Goal: Task Accomplishment & Management: Use online tool/utility

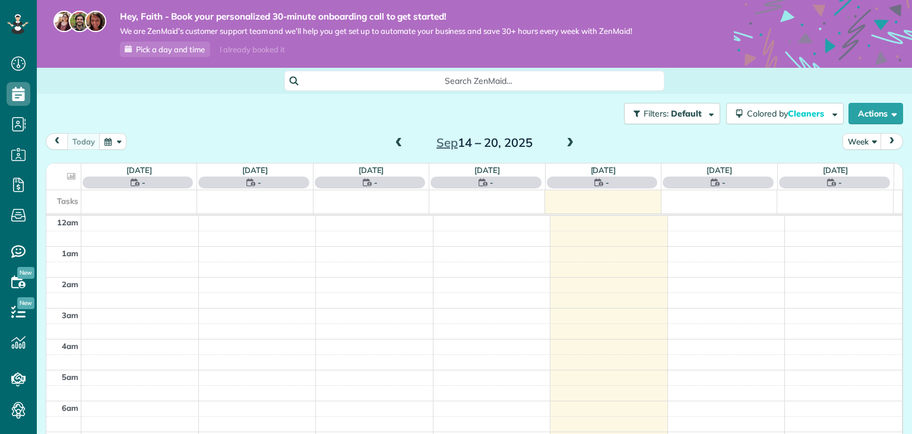
scroll to position [215, 0]
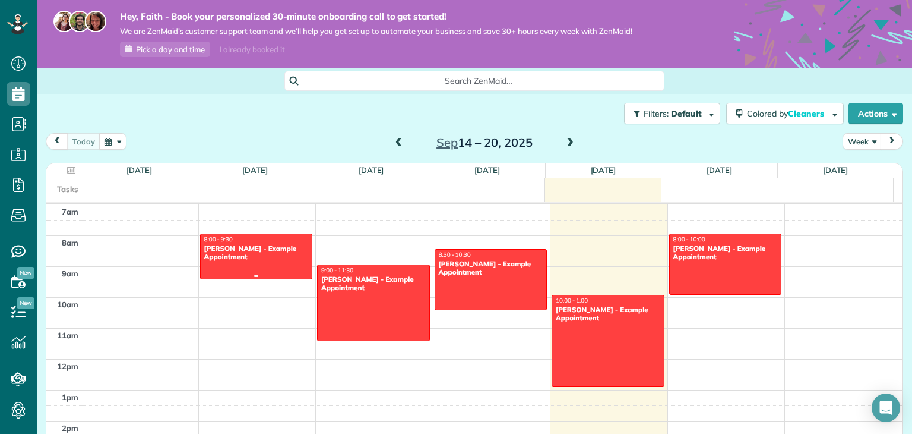
click at [244, 255] on div "Debbie Sardone - Example Appointment" at bounding box center [257, 252] width 106 height 17
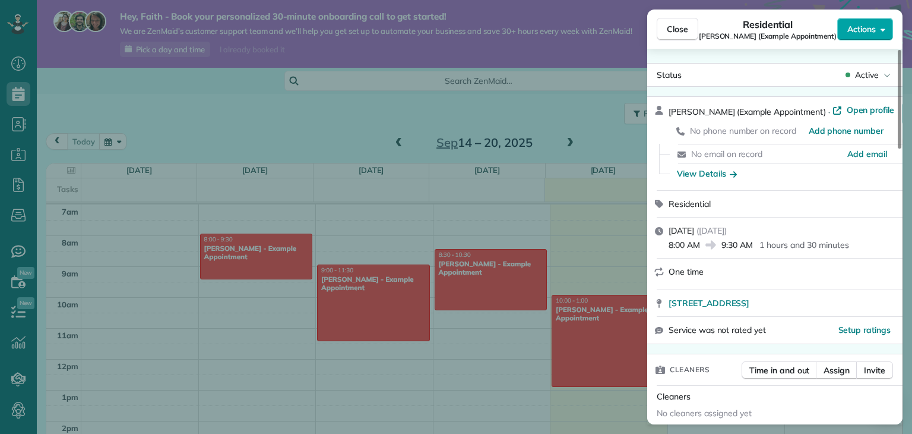
click at [881, 31] on icon "button" at bounding box center [883, 29] width 5 height 9
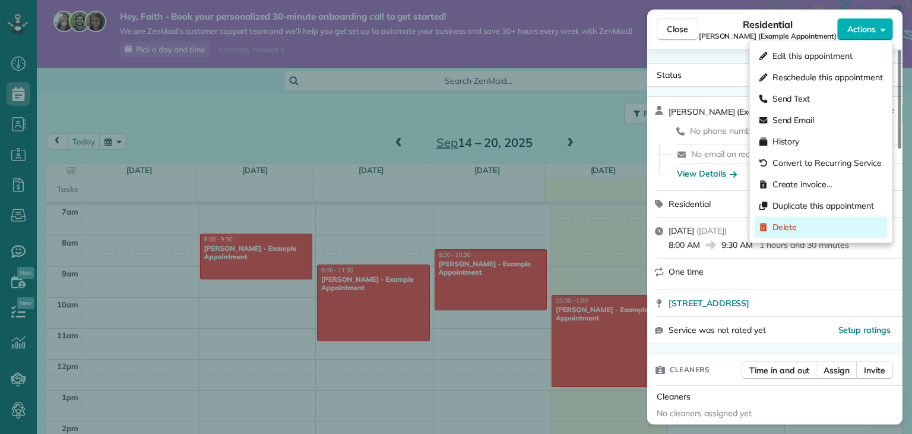
click at [813, 231] on div "Delete" at bounding box center [821, 226] width 133 height 21
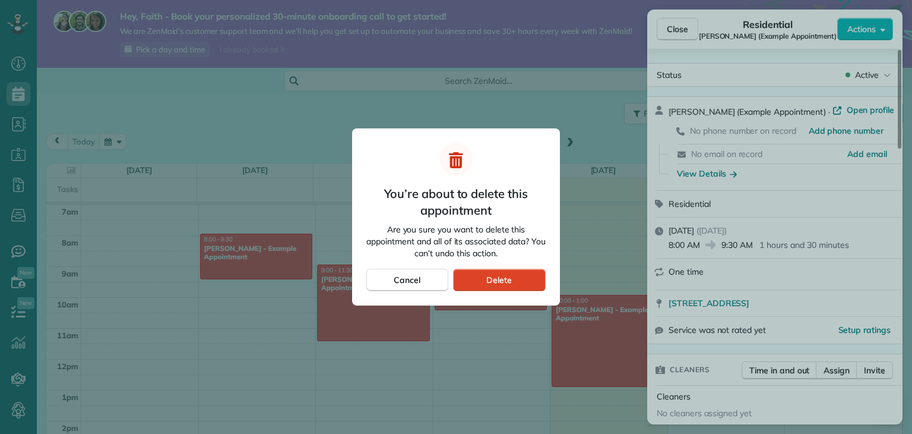
click at [494, 276] on span "Delete" at bounding box center [499, 280] width 26 height 12
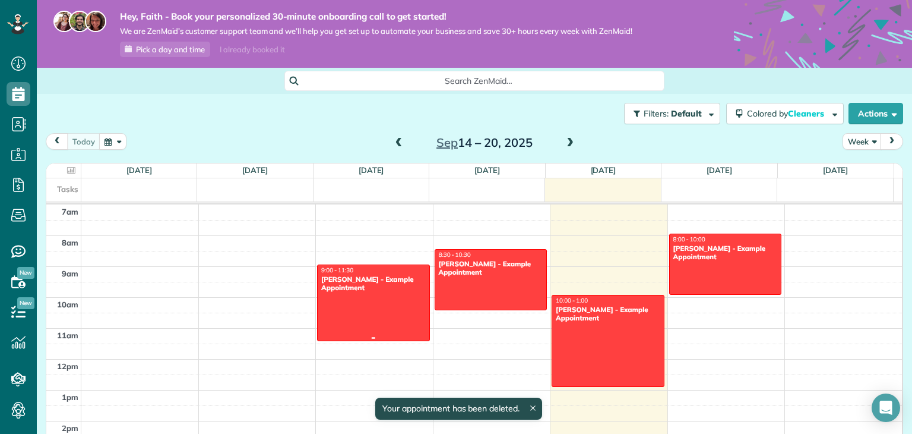
click at [366, 290] on div "Carolyn Arellano - Example Appointment" at bounding box center [374, 283] width 106 height 17
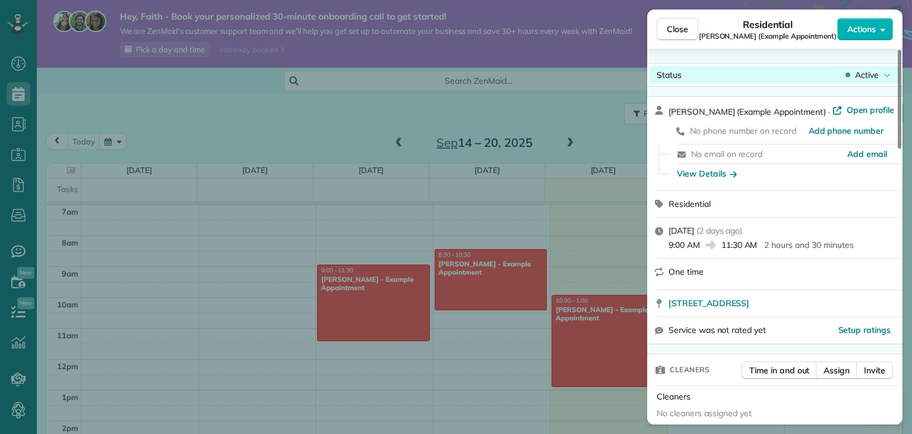
click at [863, 69] on span "Active" at bounding box center [867, 75] width 24 height 12
drag, startPoint x: 863, startPoint y: 68, endPoint x: 863, endPoint y: 77, distance: 8.3
click at [863, 77] on span "Active" at bounding box center [867, 75] width 24 height 12
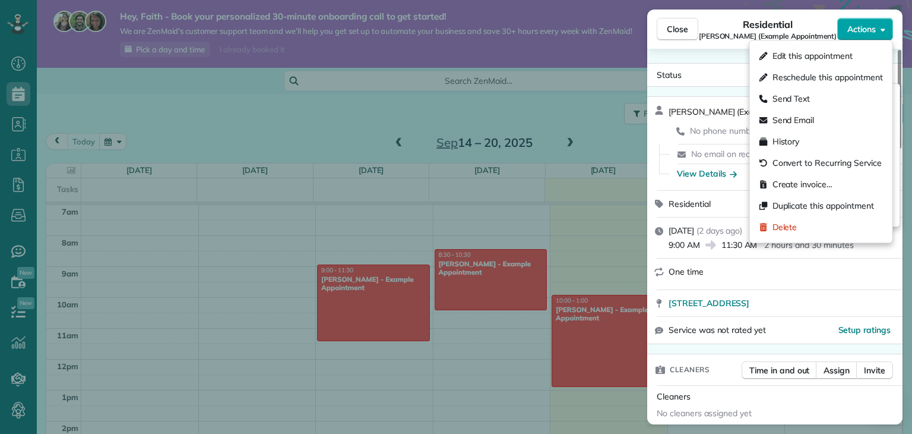
click at [871, 31] on span "Actions" at bounding box center [862, 29] width 29 height 12
click at [596, 206] on div "Close Residential Carolyn Arellano (Example Appointment) Actions Status Active …" at bounding box center [456, 217] width 912 height 434
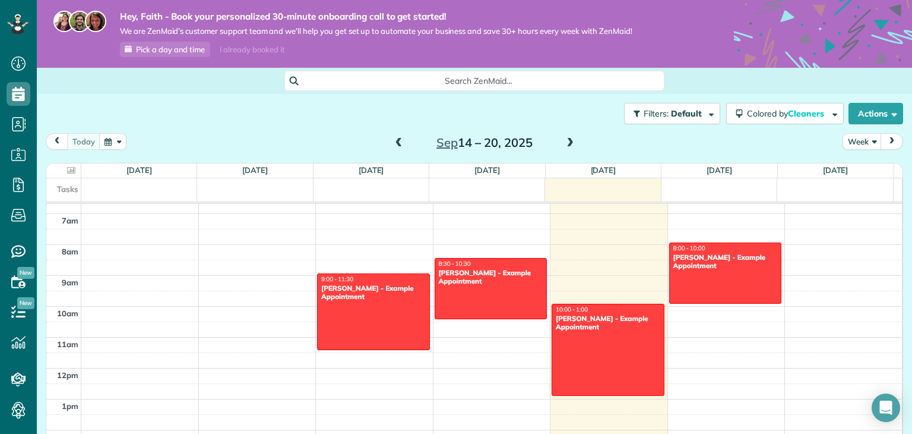
scroll to position [206, 0]
click at [567, 145] on span at bounding box center [570, 143] width 13 height 11
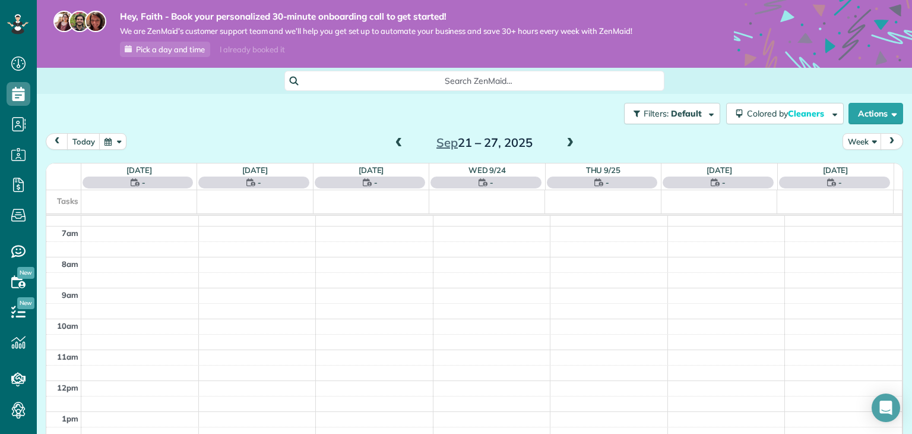
scroll to position [215, 0]
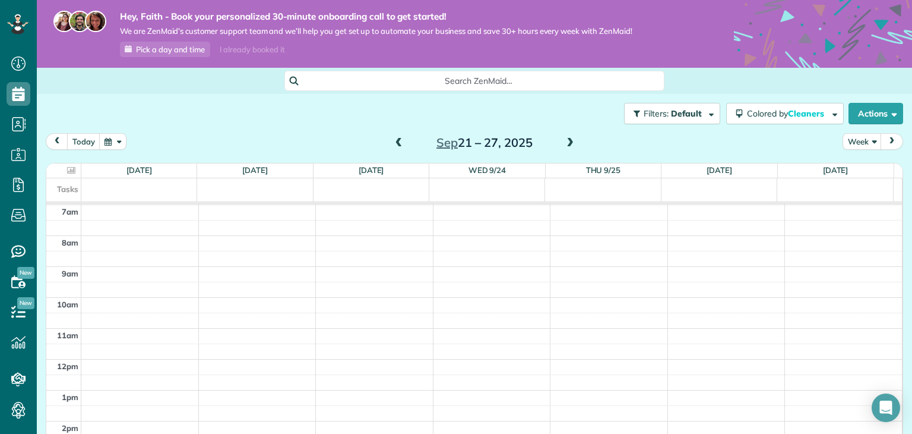
click at [565, 143] on span at bounding box center [570, 143] width 13 height 11
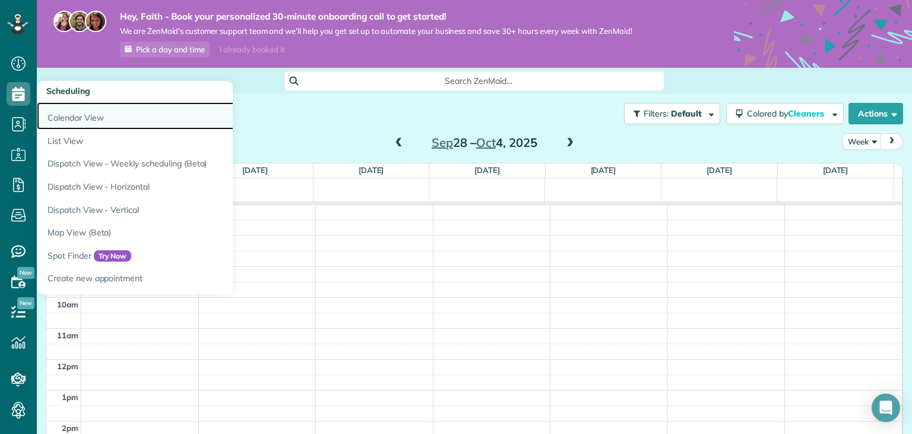
click at [62, 116] on link "Calendar View" at bounding box center [185, 115] width 297 height 27
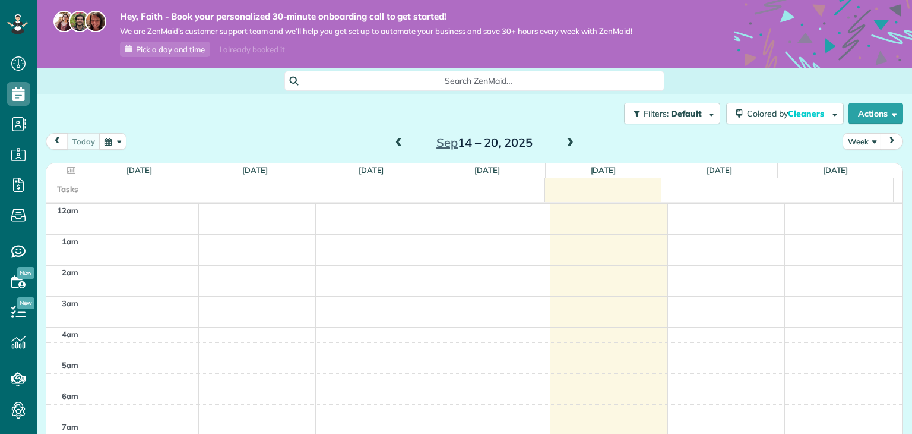
scroll to position [215, 0]
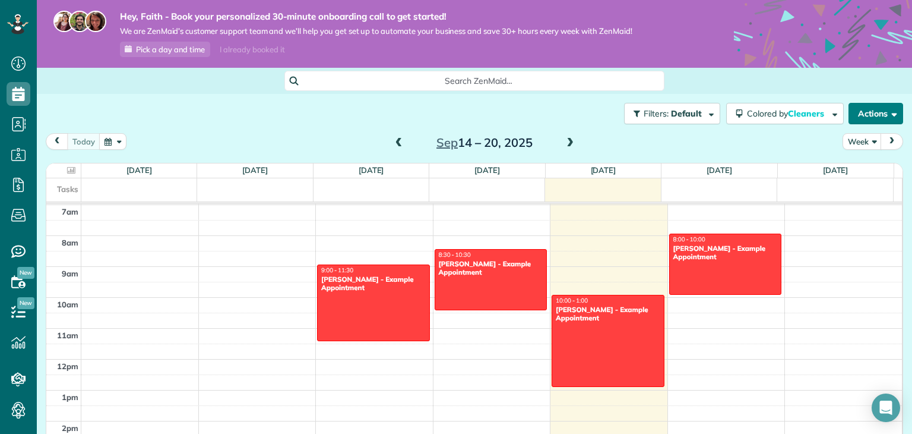
click at [888, 117] on span "button" at bounding box center [892, 113] width 9 height 9
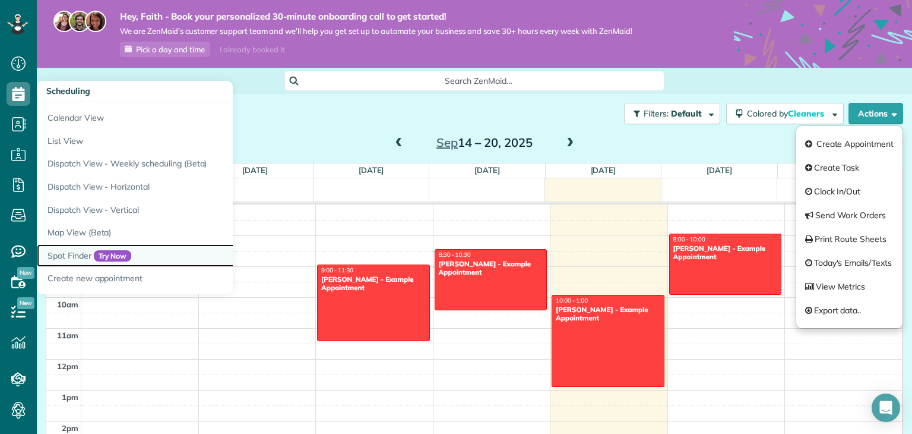
click at [132, 255] on span "Try Now" at bounding box center [113, 256] width 38 height 12
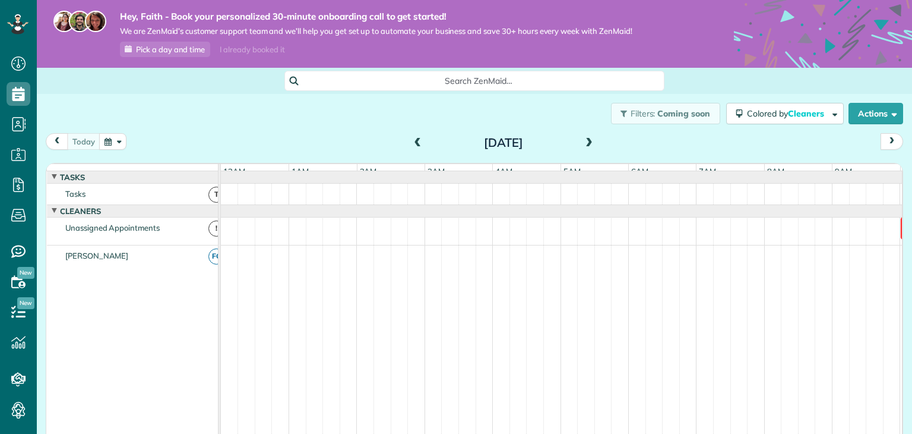
scroll to position [0, 408]
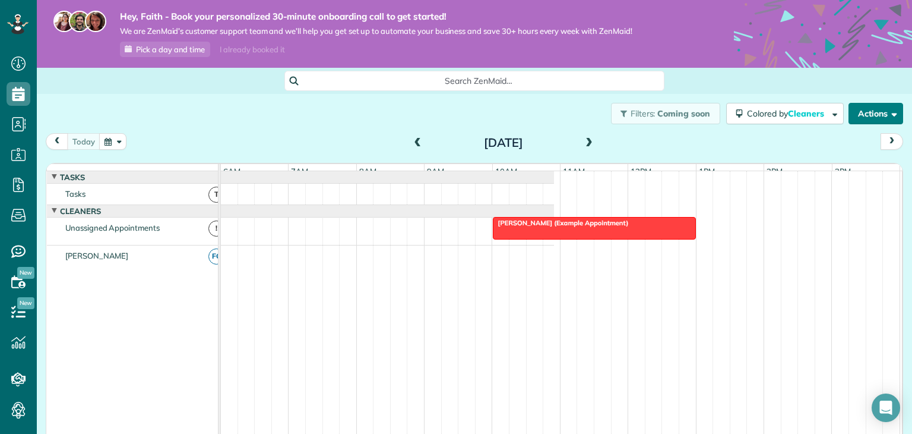
click at [864, 117] on button "Actions" at bounding box center [876, 113] width 55 height 21
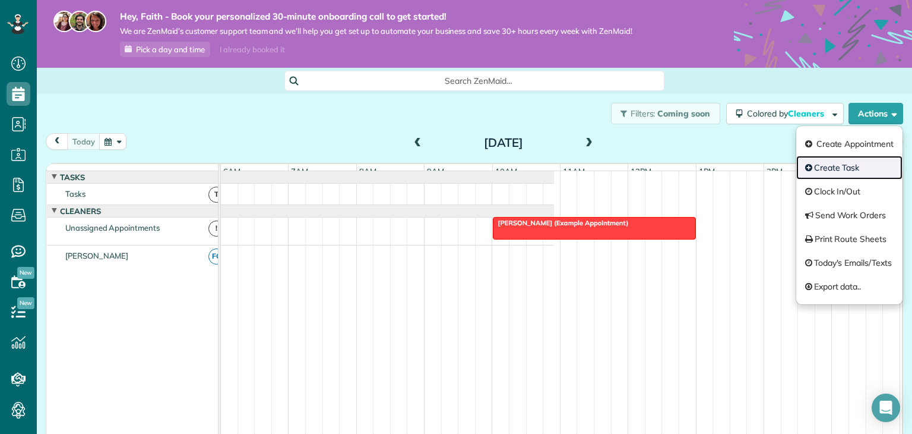
click at [848, 167] on link "Create Task" at bounding box center [850, 168] width 106 height 24
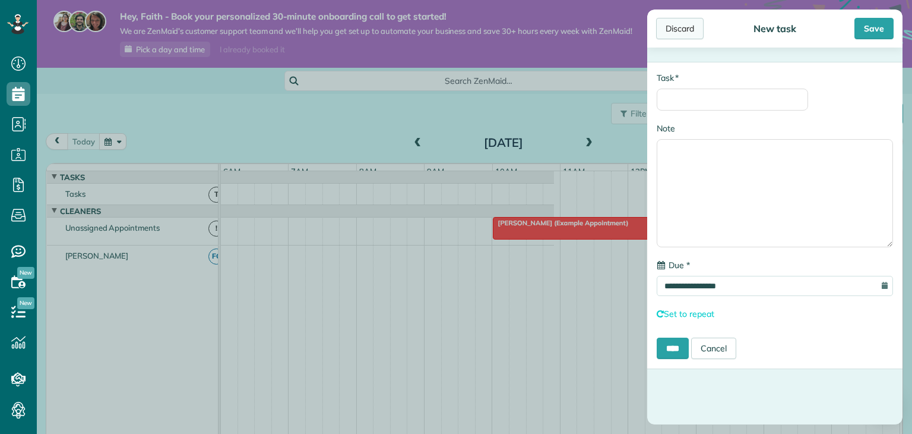
click at [687, 25] on div "Discard" at bounding box center [680, 28] width 48 height 21
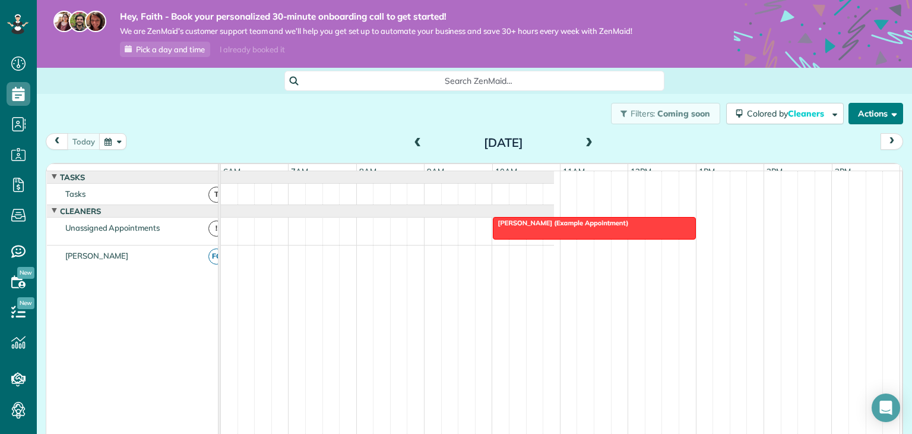
click at [856, 110] on button "Actions" at bounding box center [876, 113] width 55 height 21
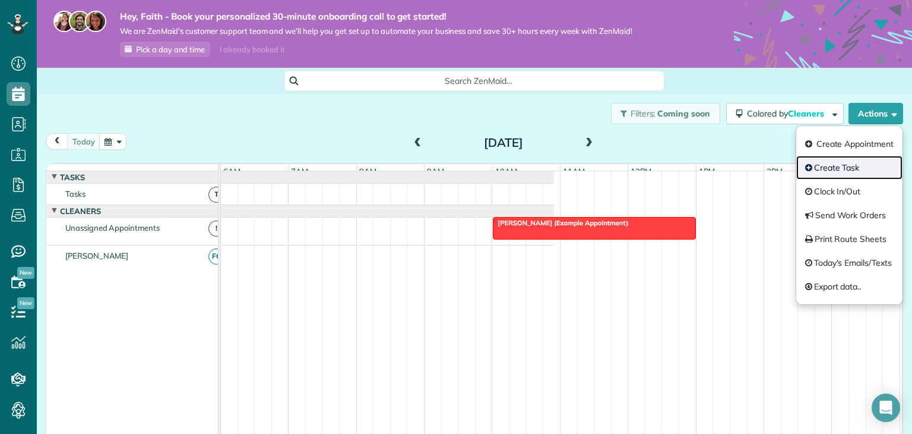
click at [841, 168] on link "Create Task" at bounding box center [850, 168] width 106 height 24
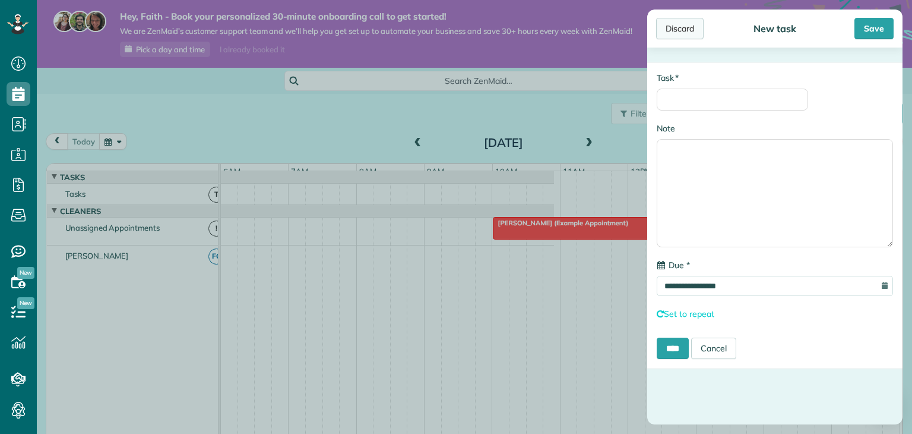
click at [689, 27] on div "Discard" at bounding box center [680, 28] width 48 height 21
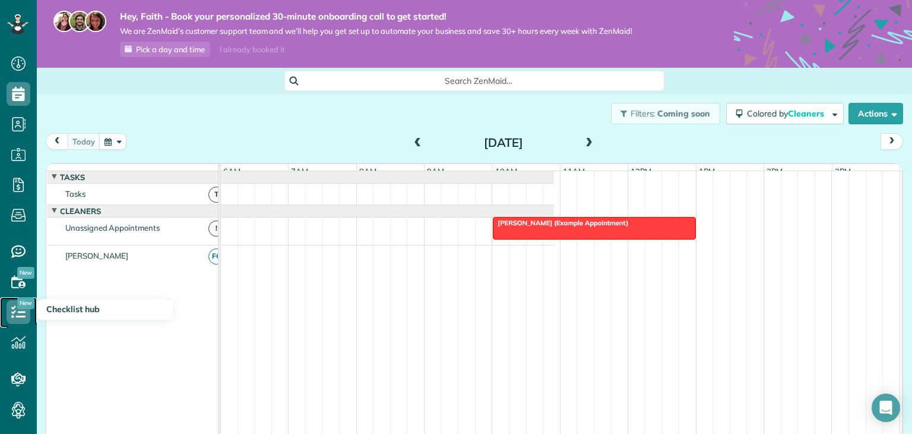
click at [23, 310] on icon at bounding box center [19, 312] width 24 height 24
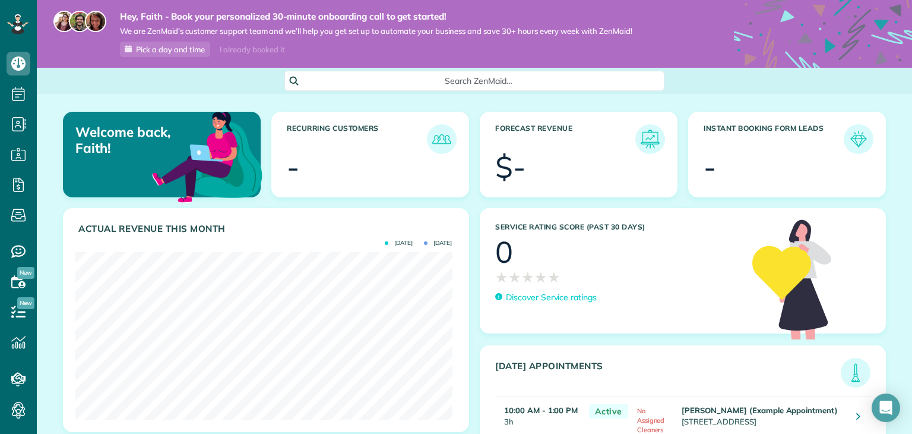
scroll to position [119, 0]
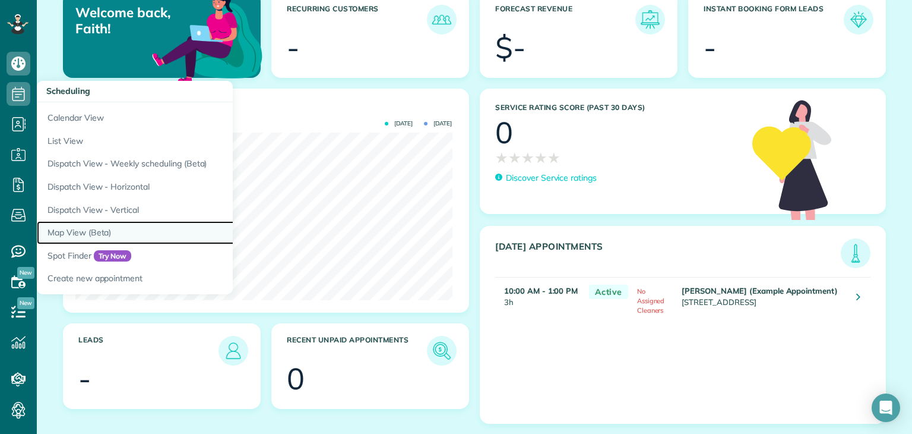
click at [124, 227] on link "Map View (Beta)" at bounding box center [185, 232] width 297 height 23
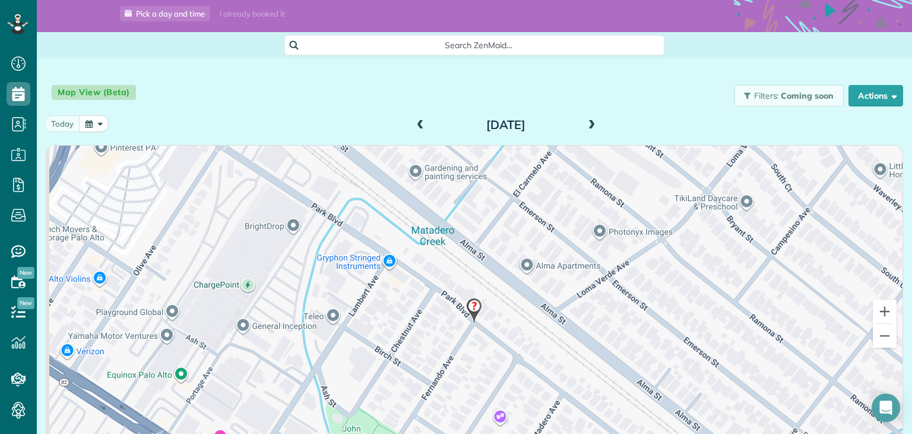
scroll to position [34, 0]
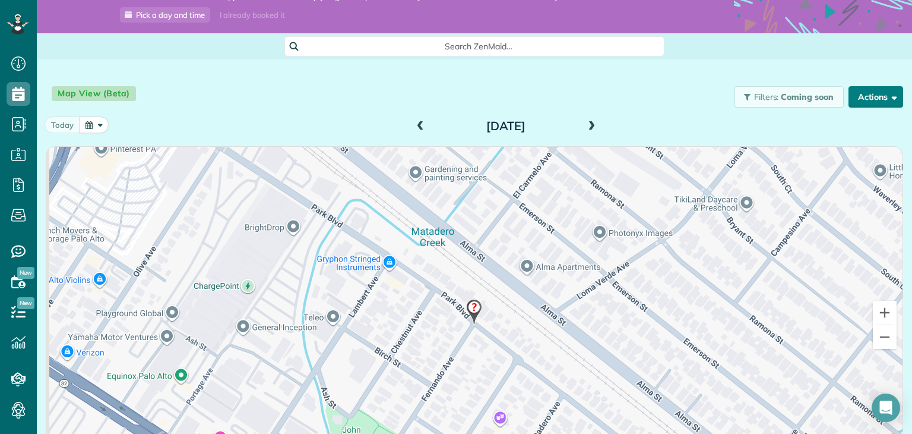
click at [878, 91] on button "Actions" at bounding box center [876, 96] width 55 height 21
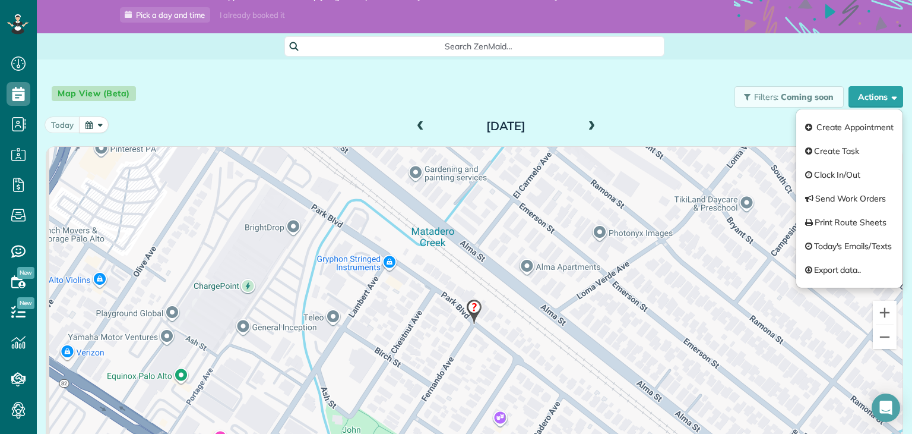
click at [864, 53] on div "Search ZenMaid…" at bounding box center [475, 46] width 876 height 20
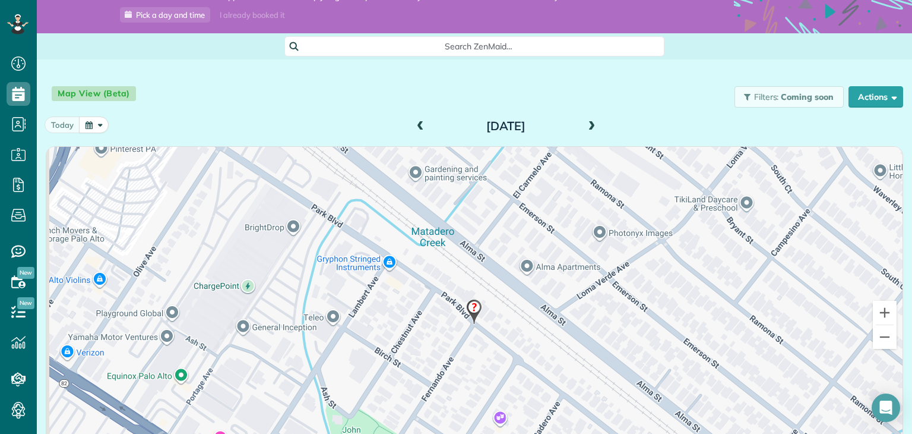
drag, startPoint x: 886, startPoint y: 98, endPoint x: 865, endPoint y: 79, distance: 27.7
click at [865, 79] on div "Map View (Beta) Filters: Coming soon Schedule Changes Actions Create Appointmen…" at bounding box center [475, 96] width 876 height 39
click at [877, 100] on button "Actions" at bounding box center [876, 96] width 55 height 21
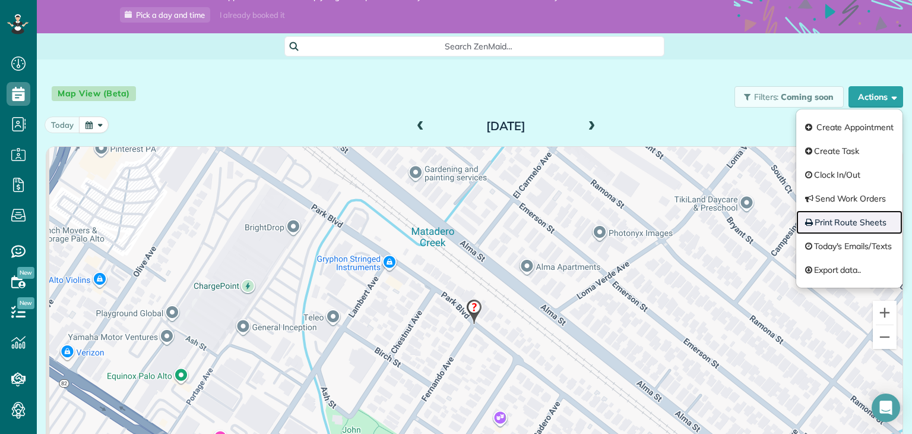
click at [845, 226] on link "Print Route Sheets" at bounding box center [850, 222] width 106 height 24
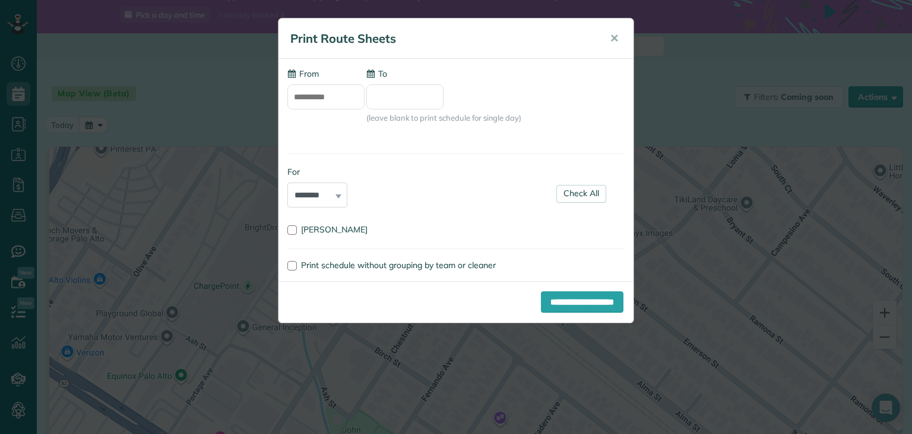
type input "**********"
click at [845, 226] on div "**********" at bounding box center [456, 217] width 912 height 434
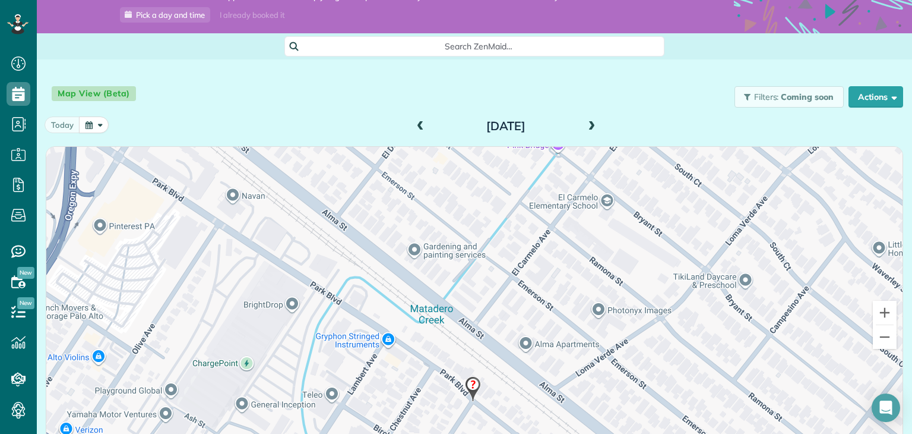
drag, startPoint x: 588, startPoint y: 213, endPoint x: 575, endPoint y: 280, distance: 69.0
click at [577, 281] on div at bounding box center [474, 324] width 857 height 355
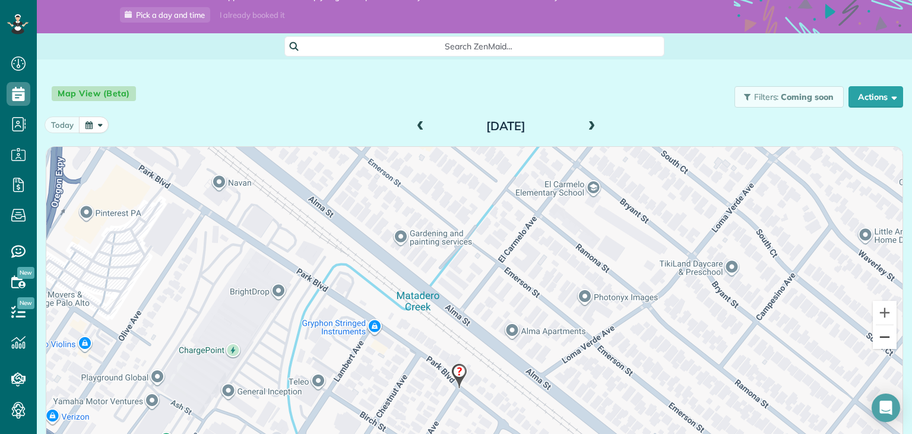
click at [876, 336] on button "Zoom out" at bounding box center [885, 337] width 24 height 24
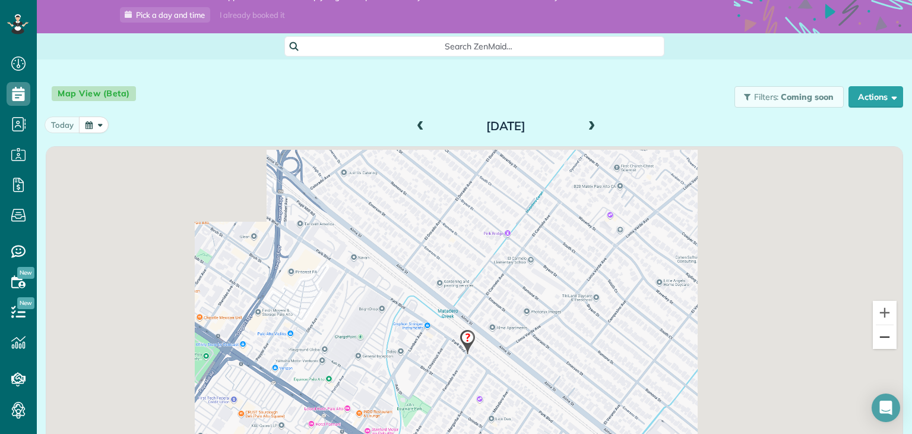
click at [876, 336] on button "Zoom out" at bounding box center [885, 337] width 24 height 24
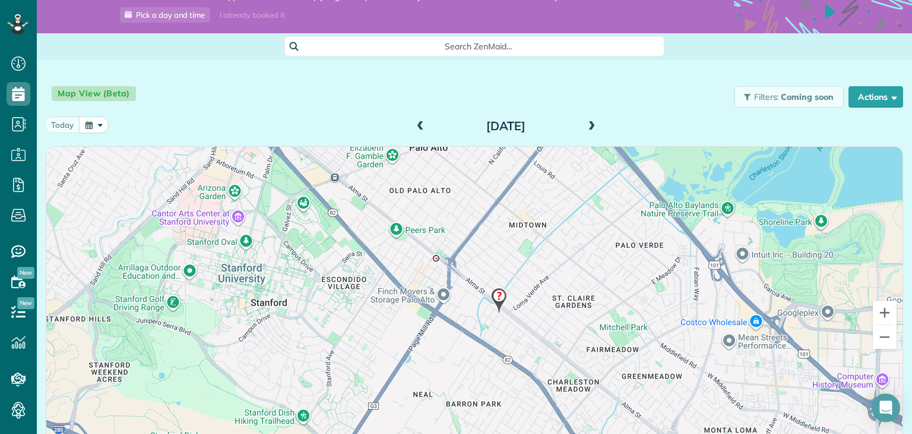
drag, startPoint x: 800, startPoint y: 276, endPoint x: 822, endPoint y: 262, distance: 26.2
click at [827, 262] on div at bounding box center [474, 324] width 857 height 355
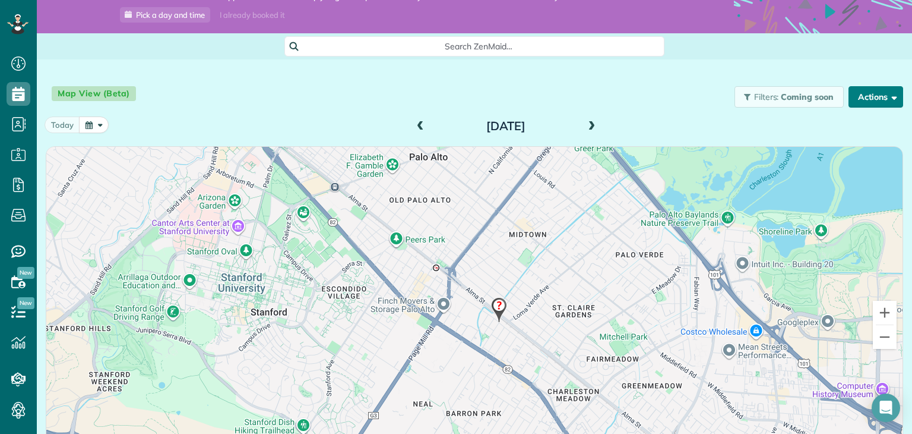
click at [858, 99] on button "Actions" at bounding box center [876, 96] width 55 height 21
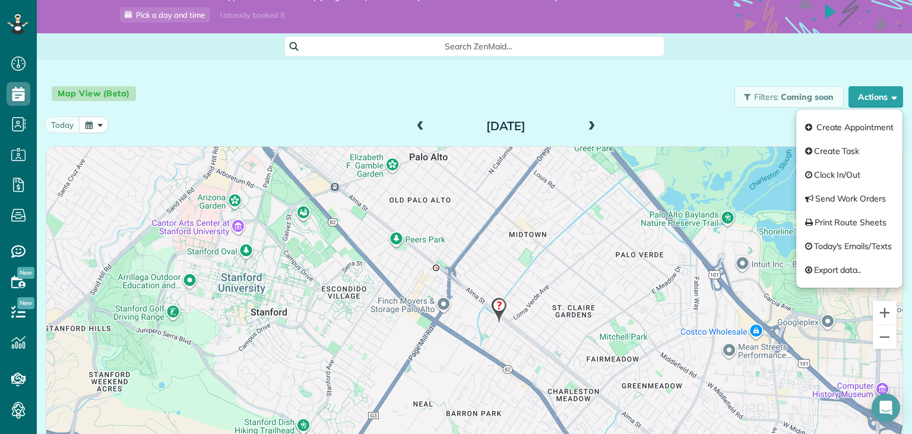
click at [637, 98] on div "Map View (Beta) Filters: Coming soon Schedule Changes Actions Create Appointmen…" at bounding box center [475, 96] width 876 height 39
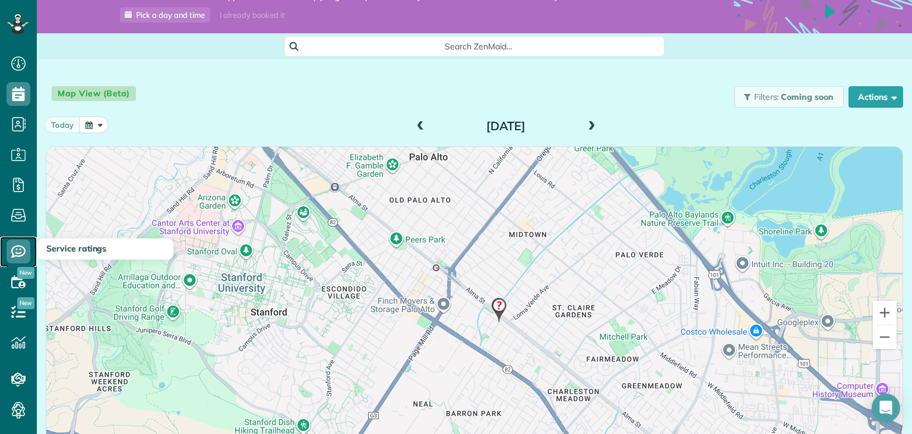
click at [16, 248] on icon at bounding box center [19, 251] width 24 height 24
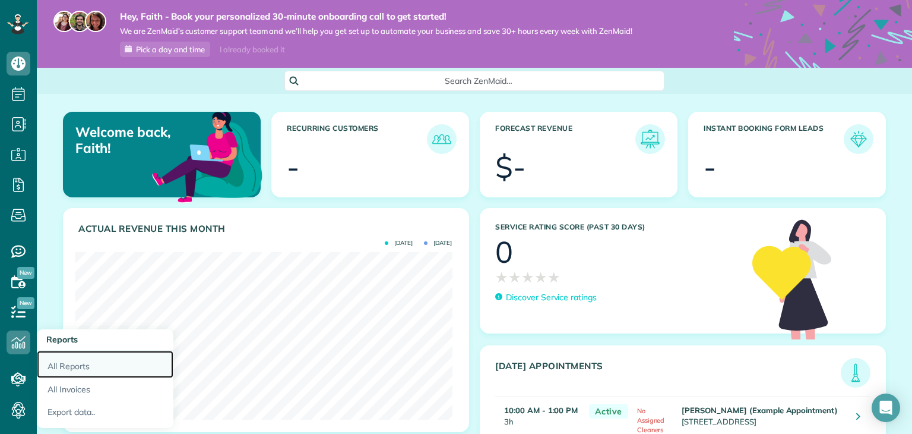
click at [79, 369] on link "All Reports" at bounding box center [105, 363] width 137 height 27
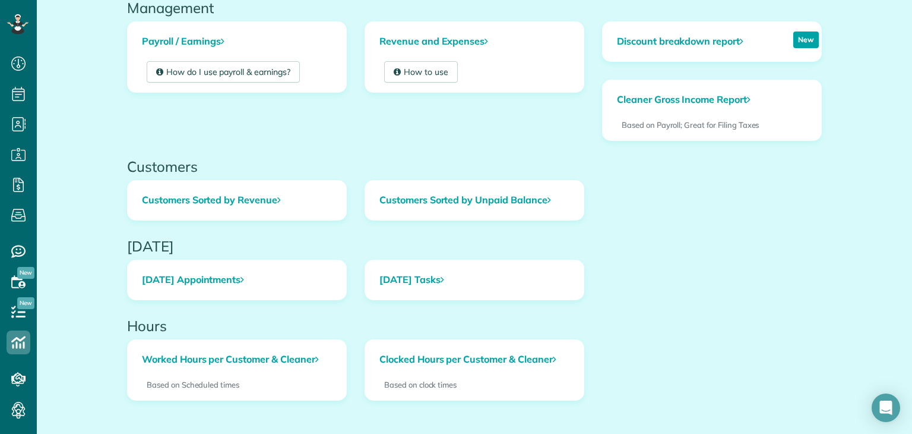
scroll to position [450, 0]
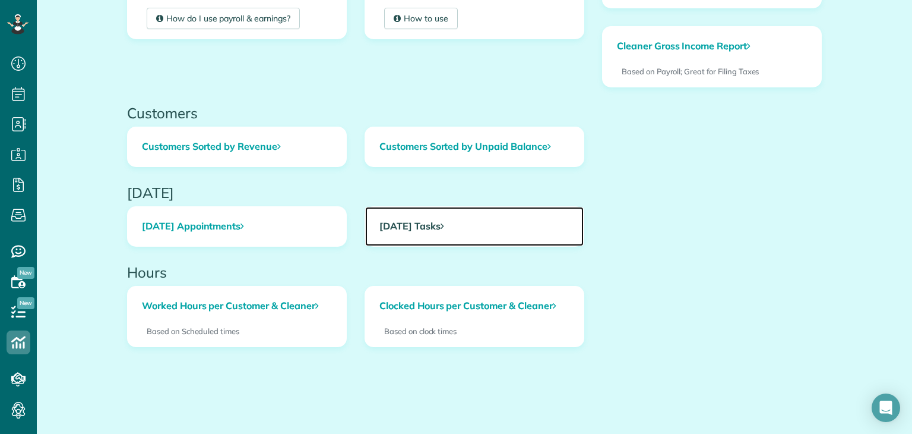
click at [442, 225] on icon at bounding box center [443, 226] width 4 height 10
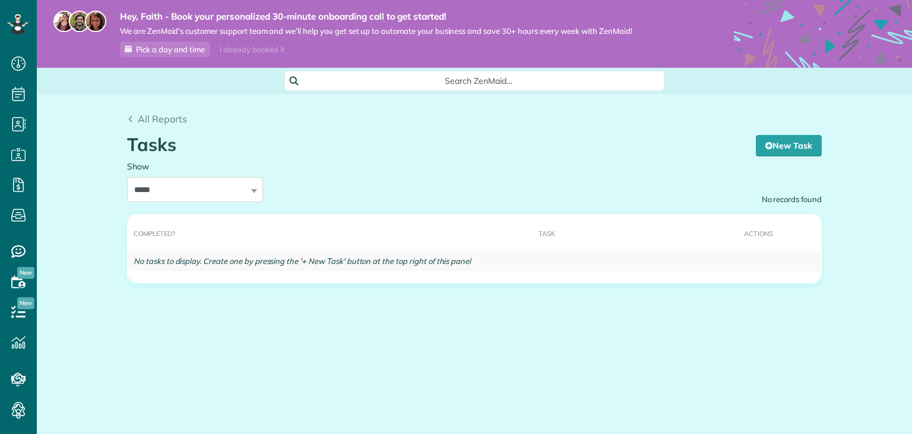
scroll to position [5, 5]
